Goal: Submit feedback/report problem

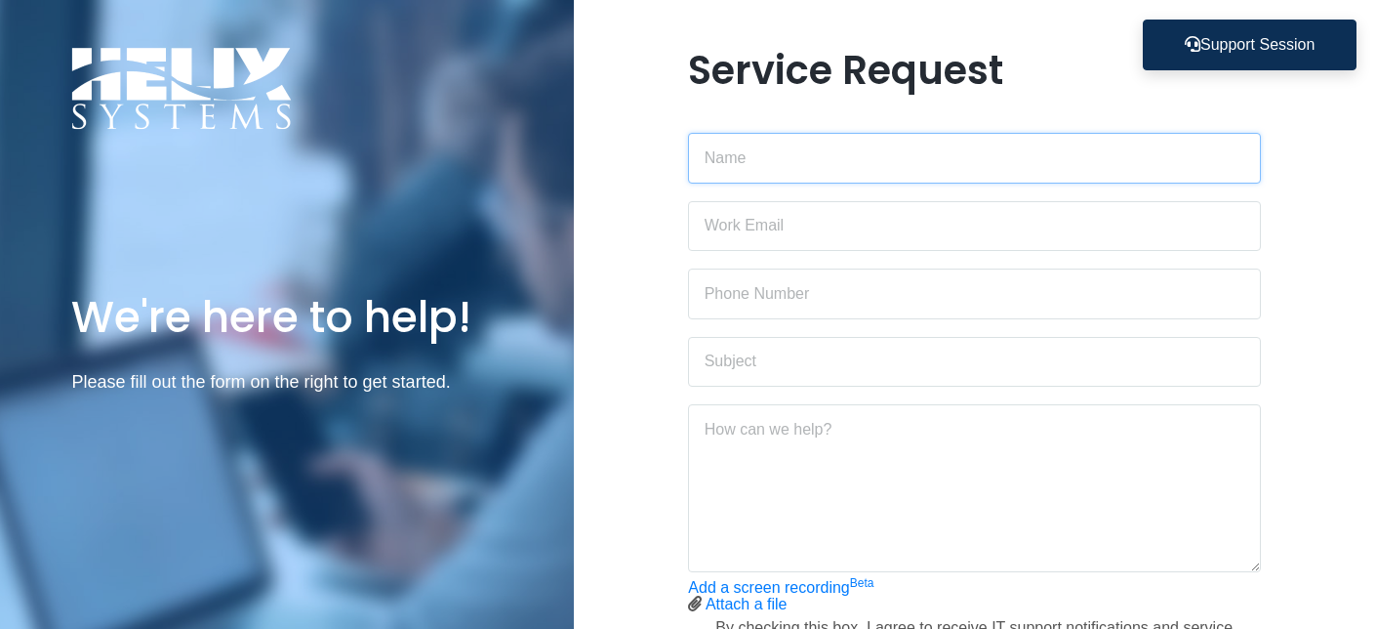
click at [797, 153] on input "text" at bounding box center [974, 158] width 573 height 51
type input "[PERSON_NAME]"
type input "6303026635"
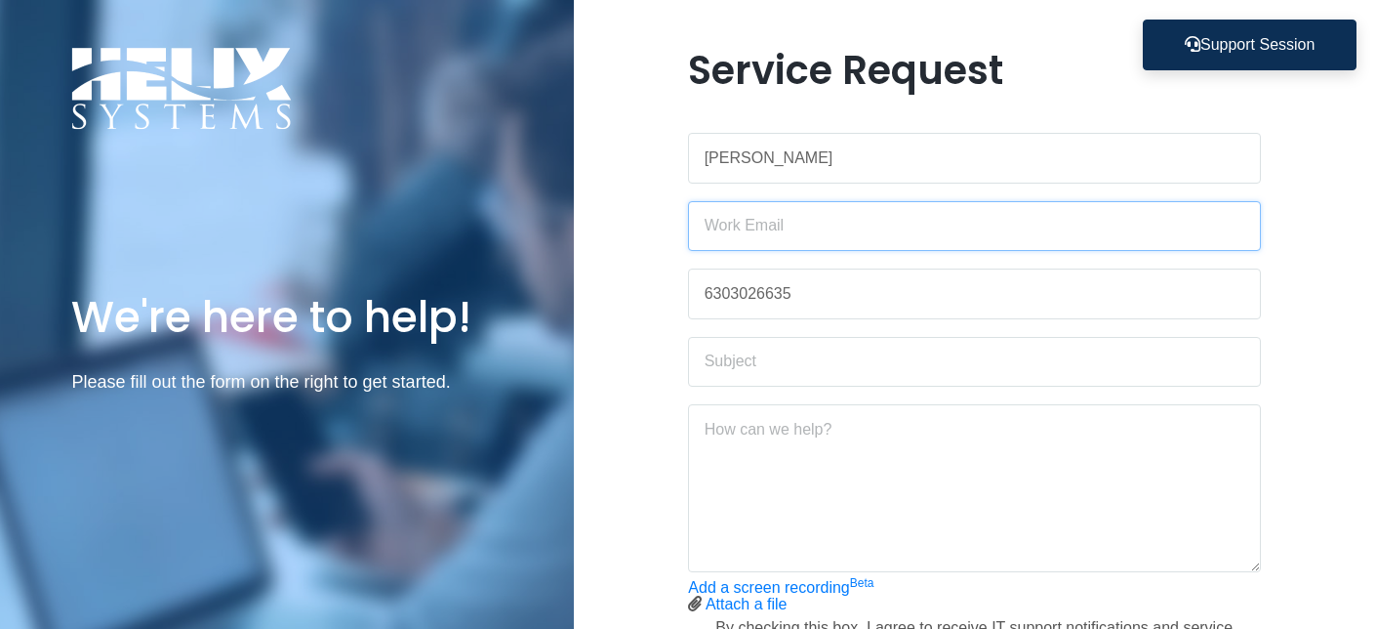
click at [811, 232] on input "email" at bounding box center [974, 226] width 573 height 51
type input "[PERSON_NAME][DOMAIN_NAME][EMAIL_ADDRESS][DOMAIN_NAME]"
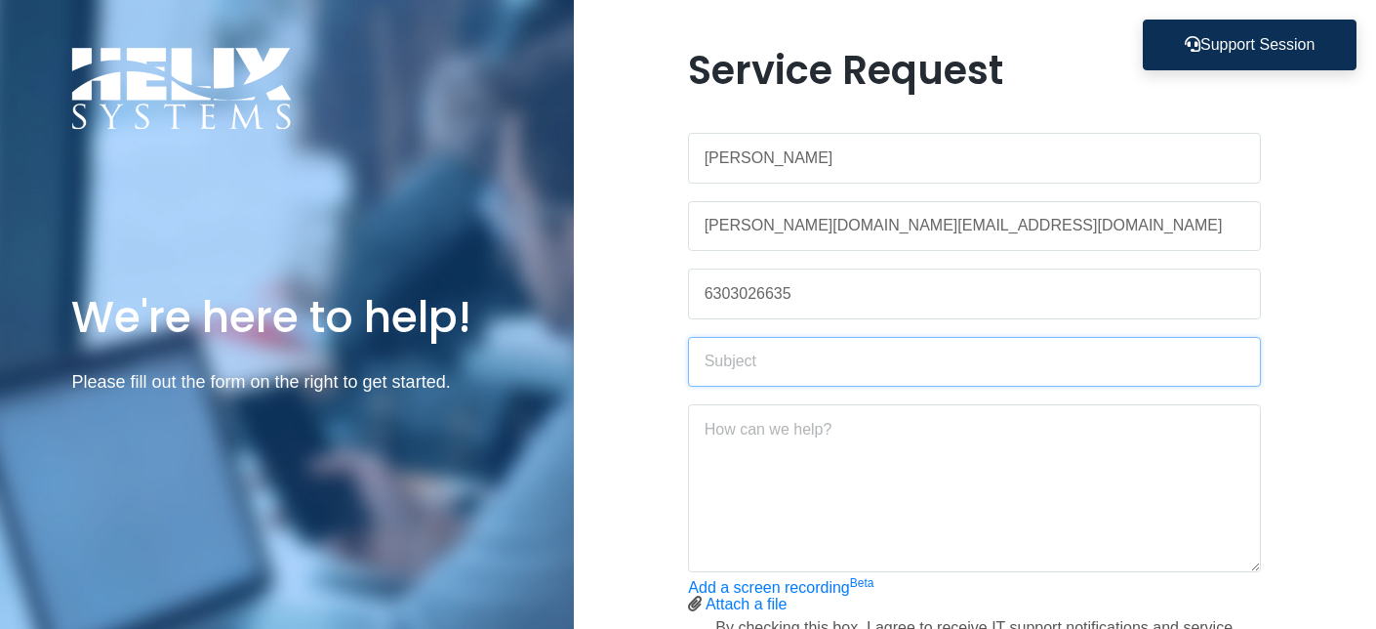
click at [826, 371] on input "text" at bounding box center [974, 362] width 573 height 51
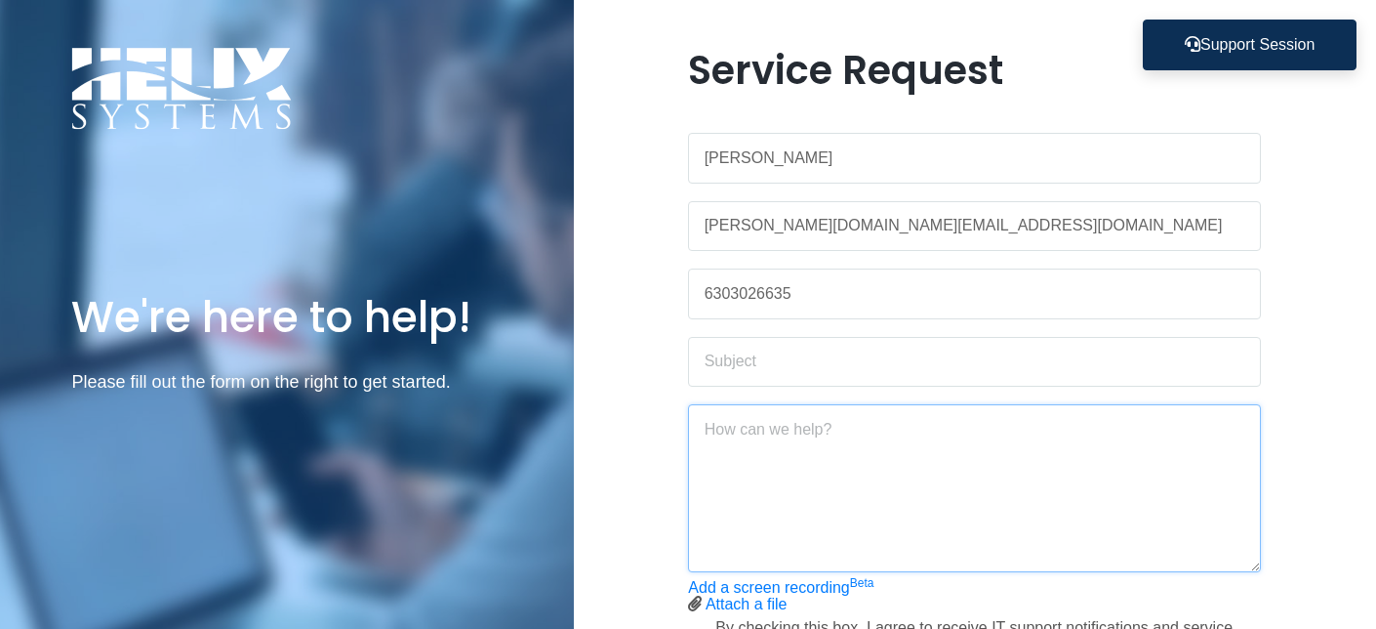
click at [1226, 485] on textarea at bounding box center [974, 488] width 573 height 168
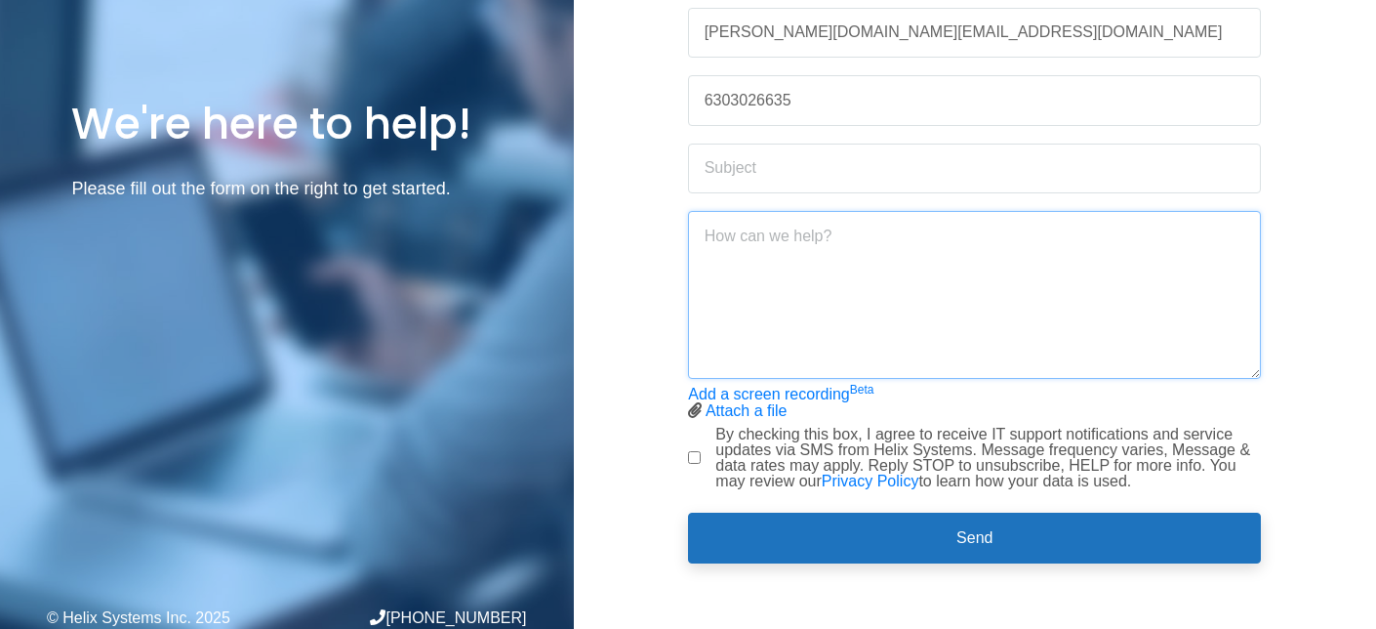
scroll to position [198, 0]
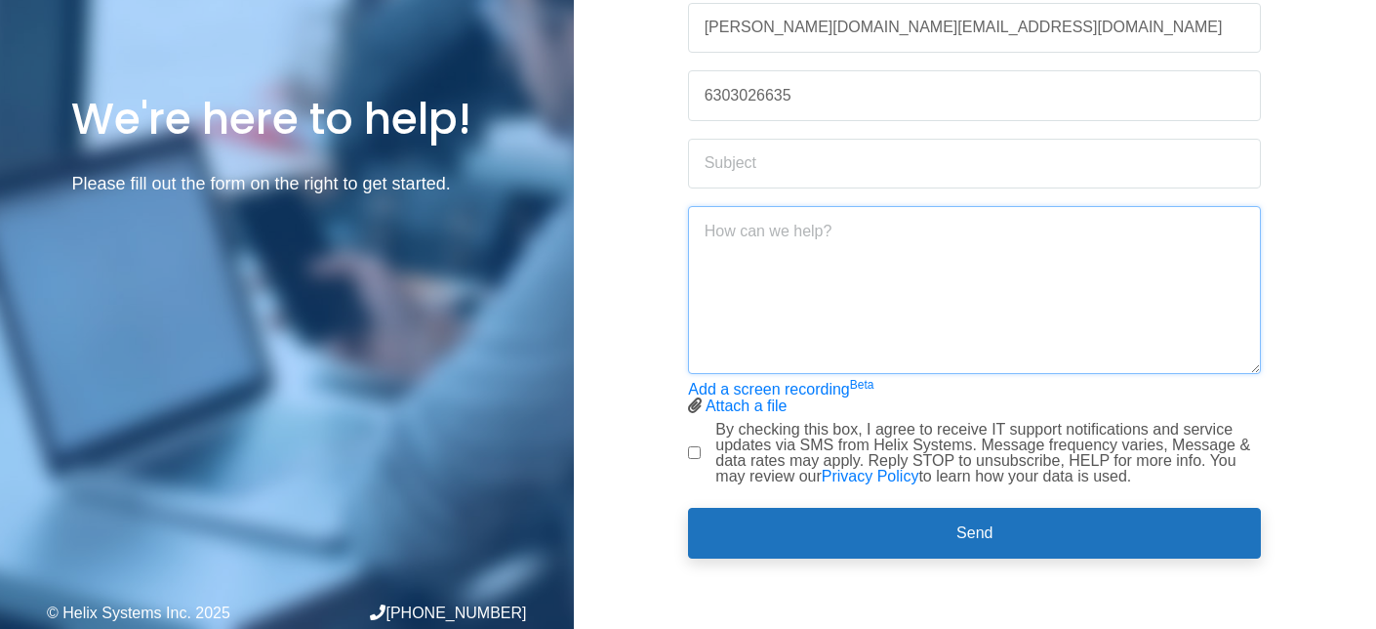
click at [756, 259] on textarea at bounding box center [974, 290] width 573 height 168
click at [750, 403] on link "Attach a file" at bounding box center [747, 405] width 82 height 17
click at [747, 169] on input "text" at bounding box center [974, 164] width 573 height 51
type input "Website Crashing"
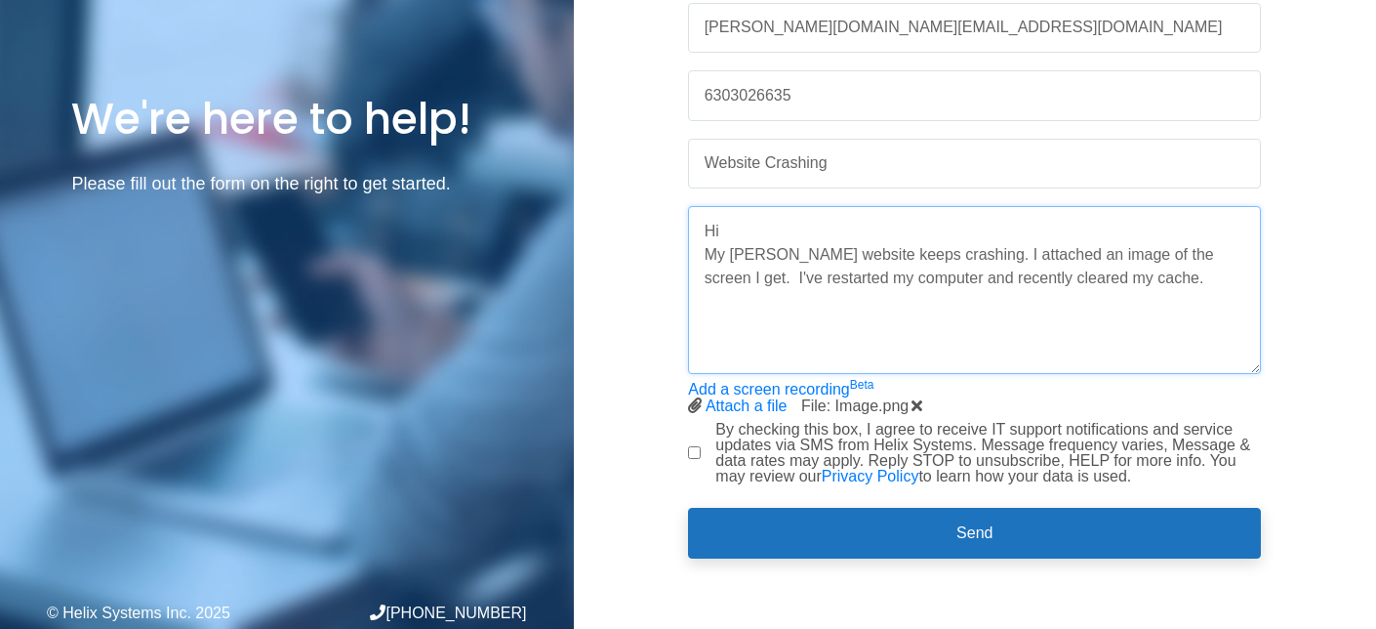
type textarea "Hi My [PERSON_NAME] website keeps crashing. I attached an image of the screen I…"
click at [689, 446] on input "By checking this box, I agree to receive IT support notifications and service u…" at bounding box center [694, 452] width 13 height 13
checkbox input "true"
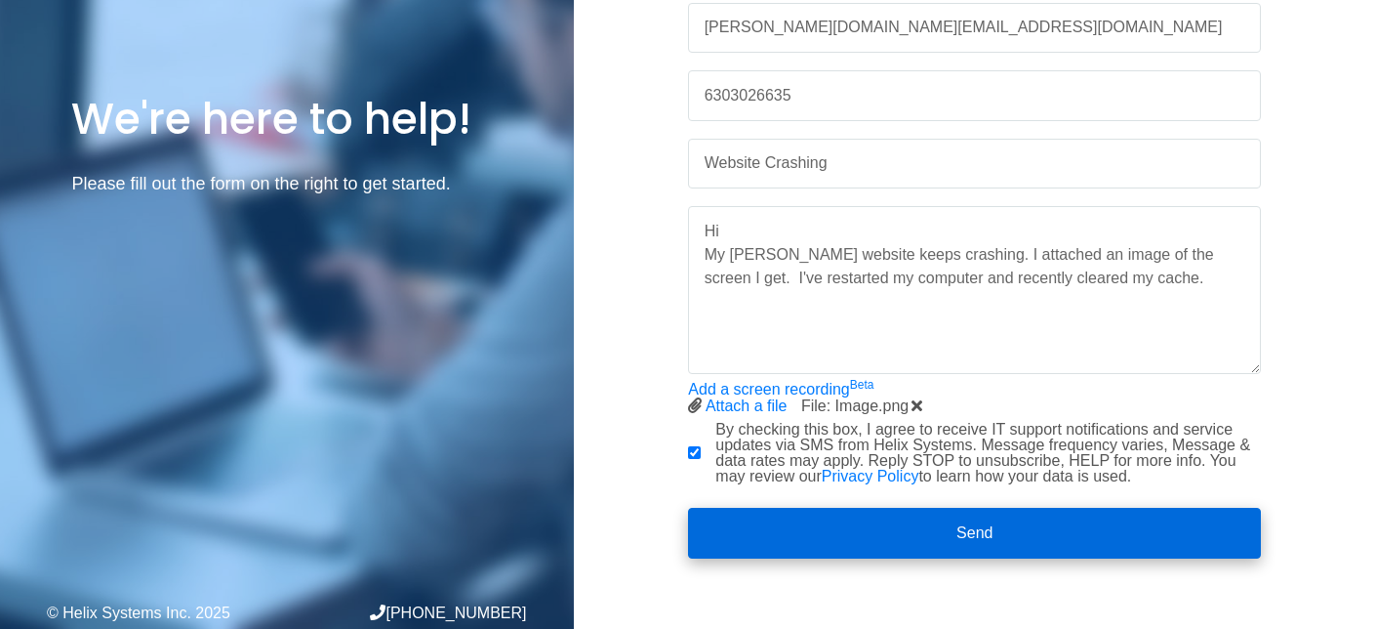
click at [929, 525] on button "Send" at bounding box center [974, 532] width 573 height 51
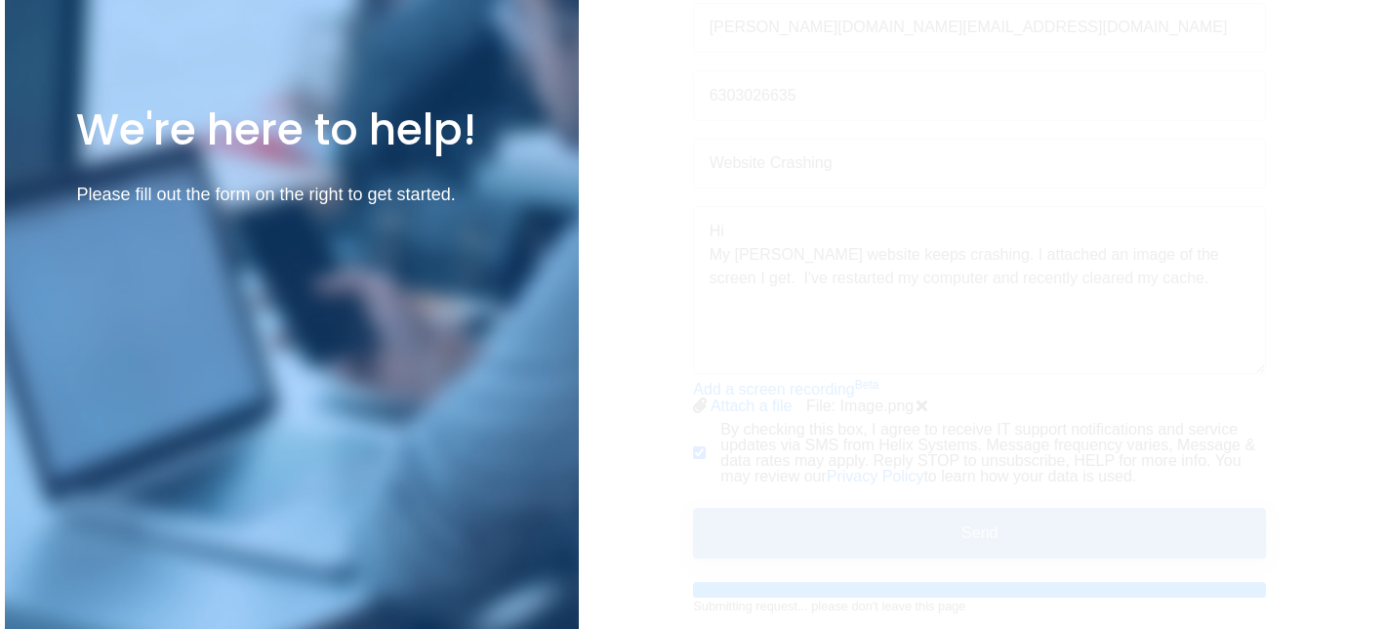
scroll to position [0, 0]
